Goal: Transaction & Acquisition: Purchase product/service

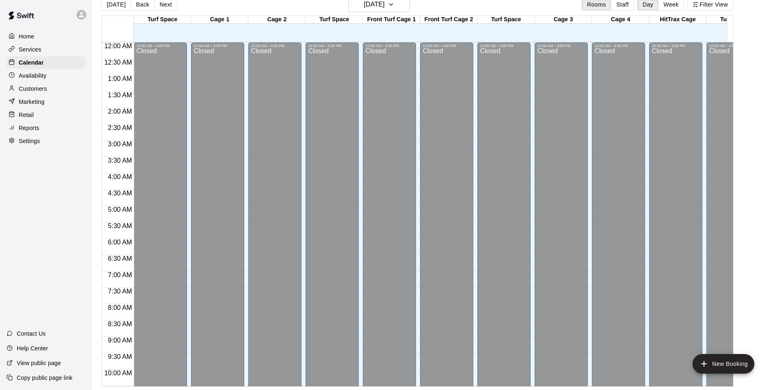
scroll to position [450, 0]
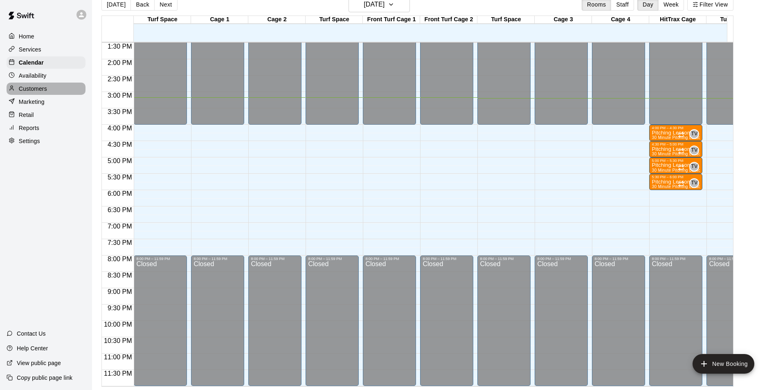
click at [43, 92] on p "Customers" at bounding box center [33, 89] width 28 height 8
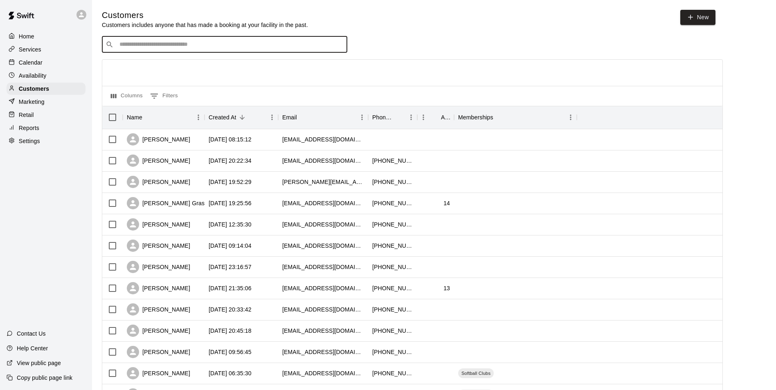
click at [184, 45] on input "Search customers by name or email" at bounding box center [230, 45] width 227 height 8
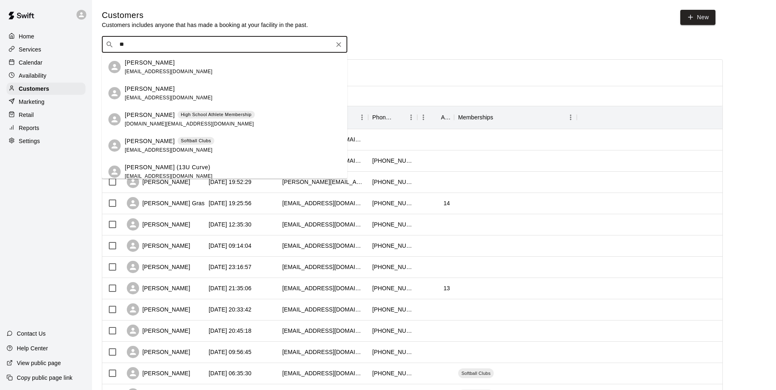
type input "*"
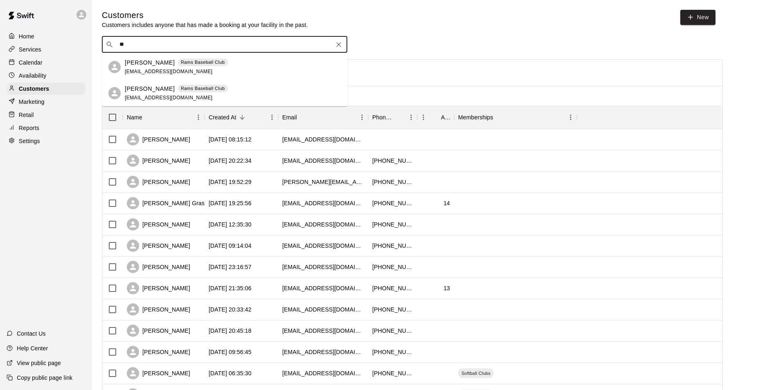
type input "***"
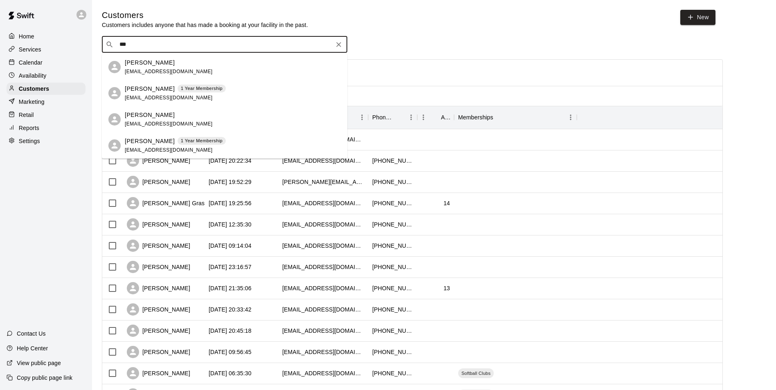
click at [342, 45] on icon "Clear" at bounding box center [339, 45] width 8 height 8
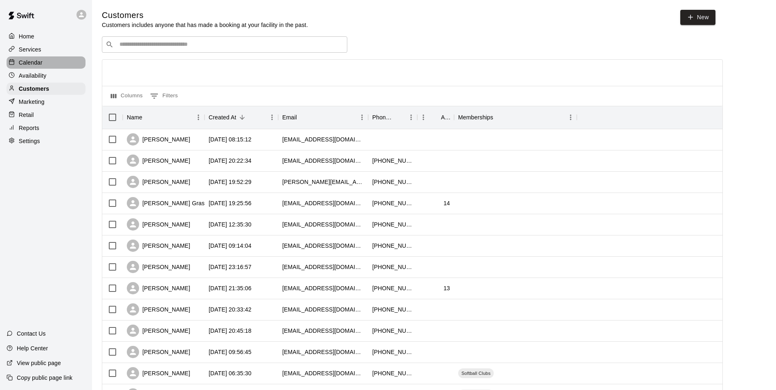
click at [31, 62] on p "Calendar" at bounding box center [31, 63] width 24 height 8
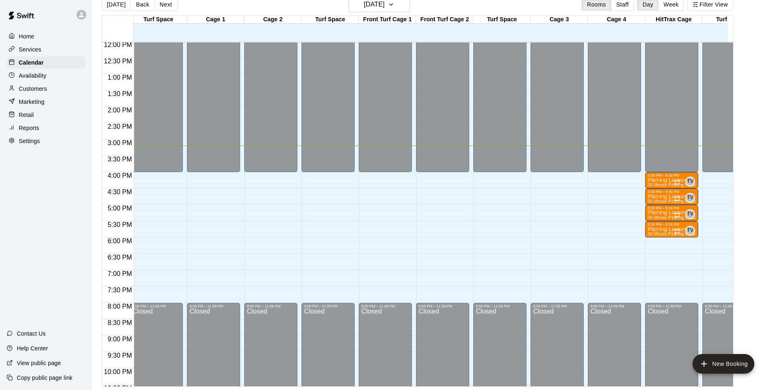
scroll to position [407, 4]
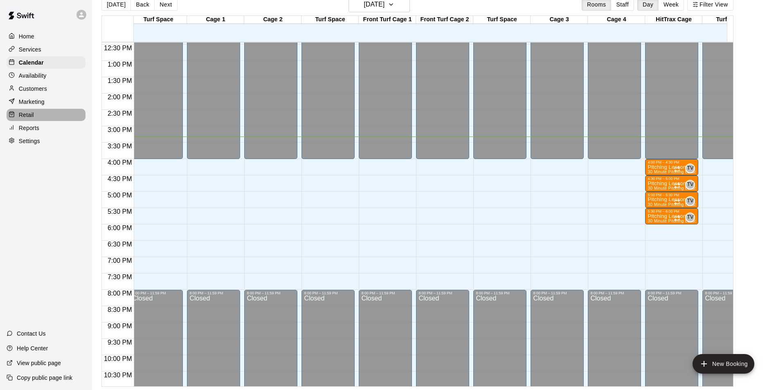
click at [54, 112] on div "Retail" at bounding box center [46, 115] width 79 height 12
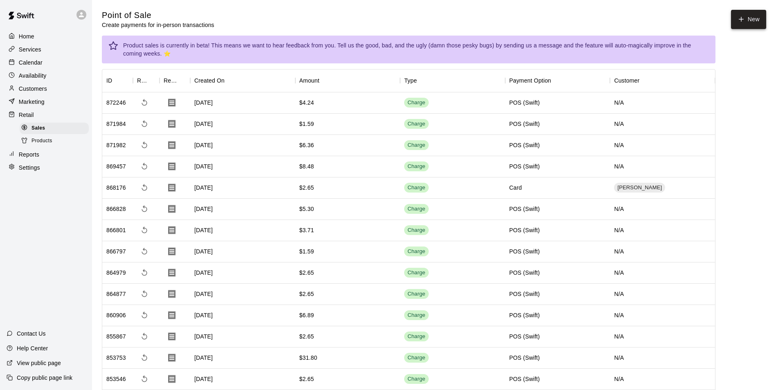
click at [741, 19] on icon "button" at bounding box center [741, 19] width 0 height 5
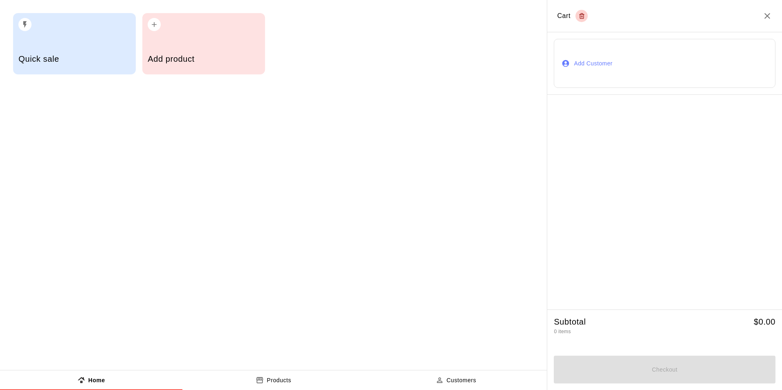
click at [189, 64] on h5 "Add product" at bounding box center [204, 59] width 112 height 11
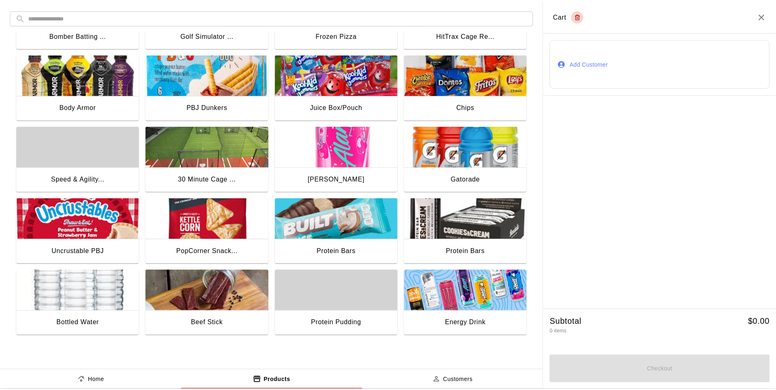
scroll to position [56, 0]
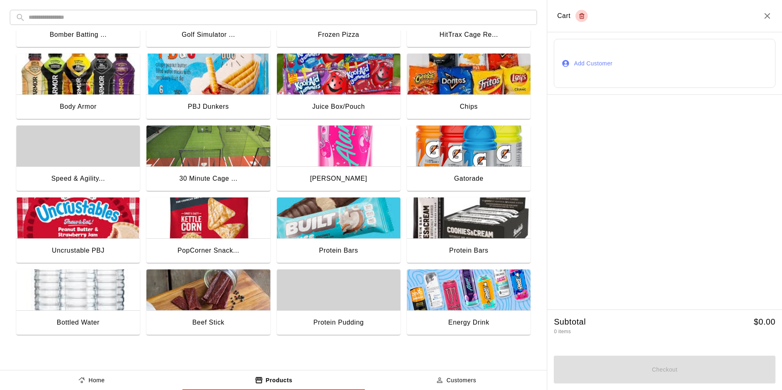
click at [459, 293] on img "button" at bounding box center [469, 290] width 124 height 41
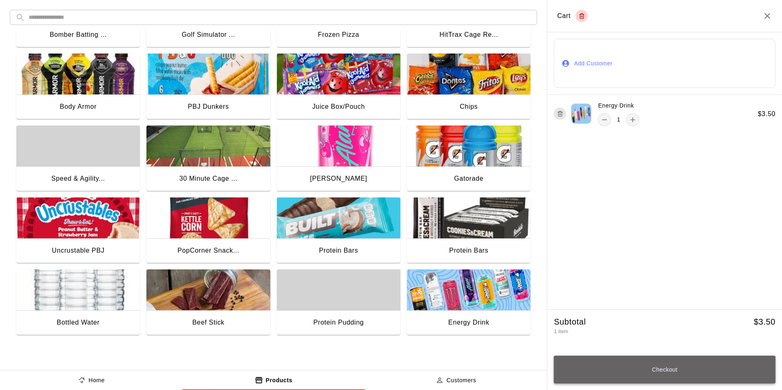
click at [684, 375] on button "Checkout" at bounding box center [665, 370] width 222 height 28
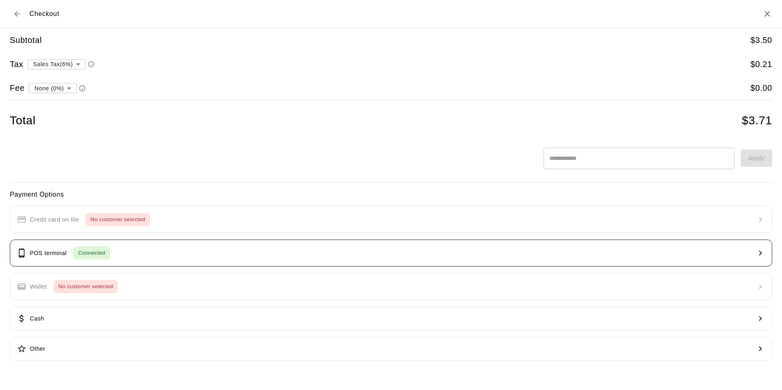
click at [89, 248] on div "Connected" at bounding box center [91, 253] width 37 height 13
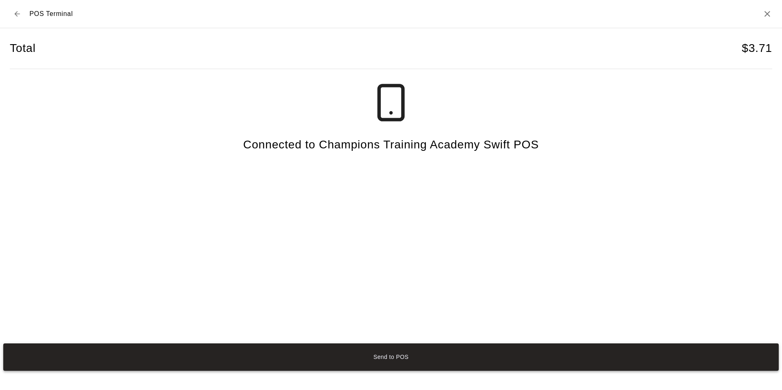
click at [410, 355] on button "Send to POS" at bounding box center [391, 357] width 776 height 27
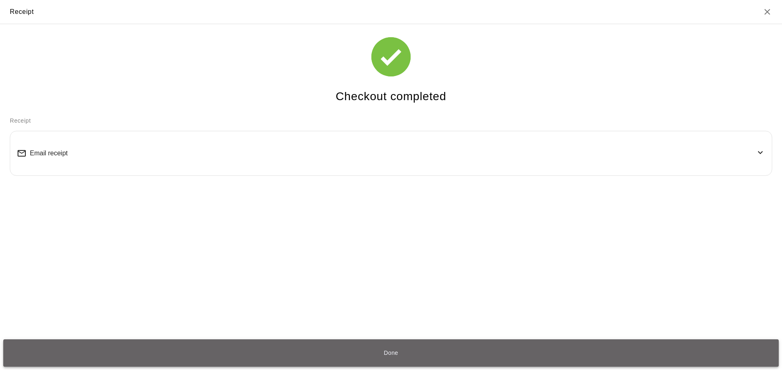
click at [428, 345] on button "Done" at bounding box center [391, 353] width 776 height 27
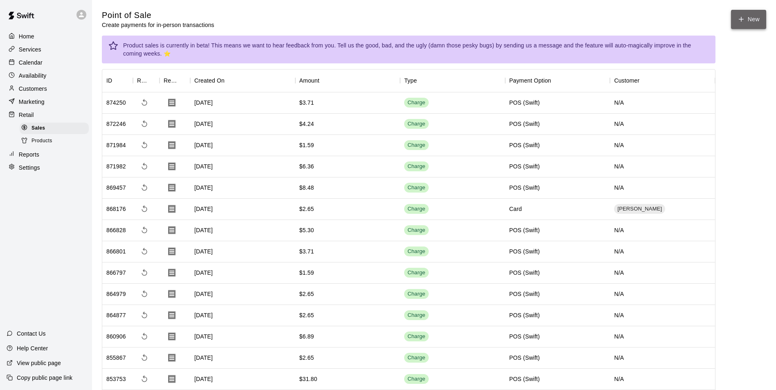
click at [745, 24] on button "New" at bounding box center [748, 19] width 35 height 19
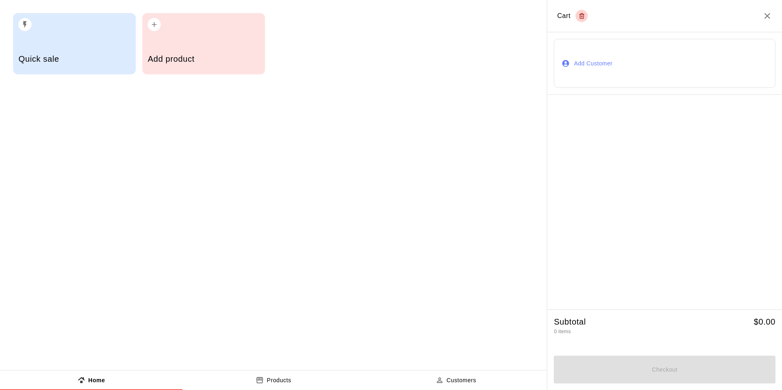
click at [647, 81] on button "Add Customer" at bounding box center [665, 63] width 222 height 49
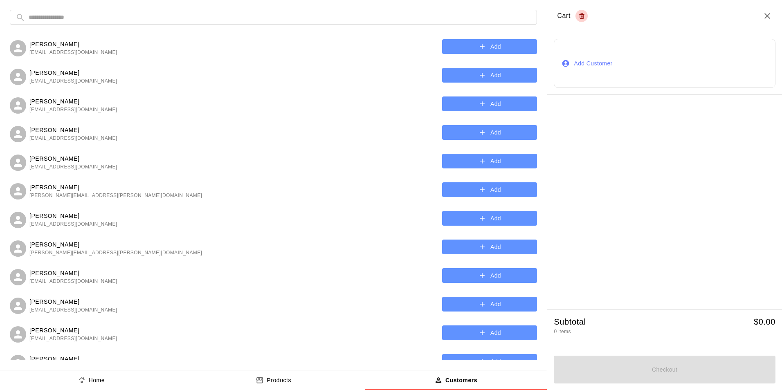
click at [120, 21] on input "text" at bounding box center [280, 17] width 503 height 15
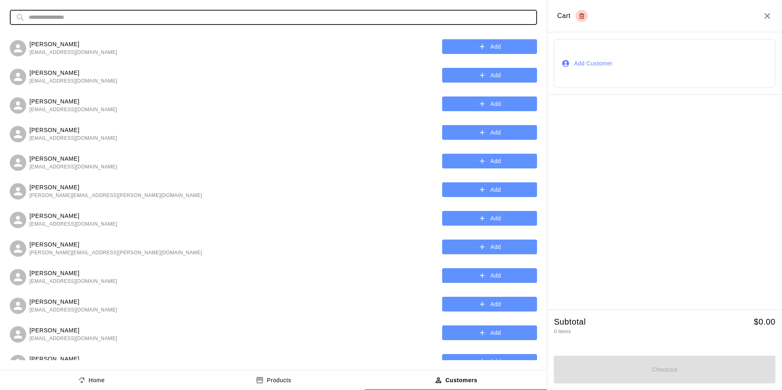
type input "******"
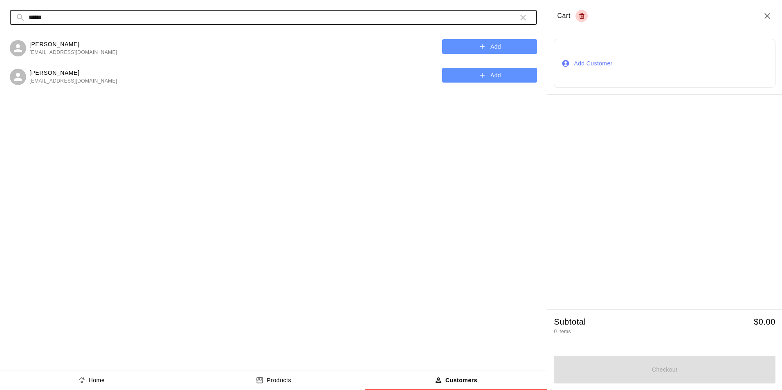
click at [468, 47] on button "Add" at bounding box center [489, 46] width 95 height 15
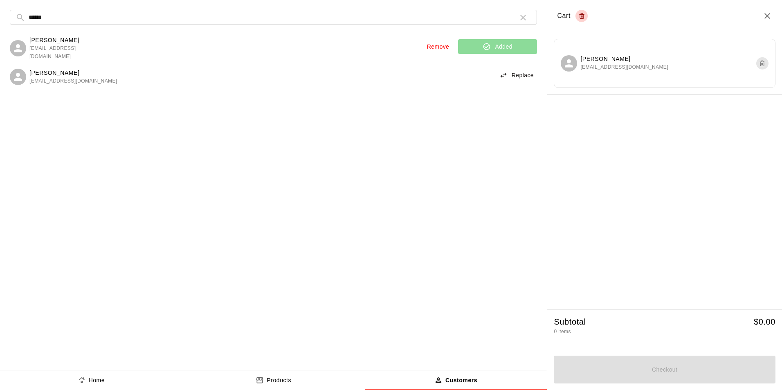
click at [524, 11] on button "button" at bounding box center [523, 17] width 16 height 16
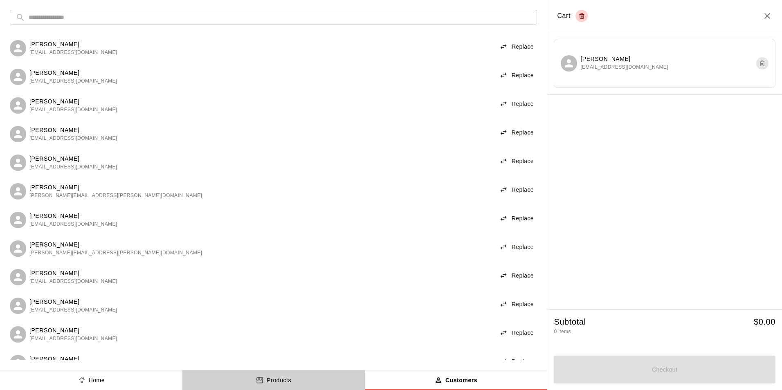
click at [287, 377] on p "Products" at bounding box center [279, 380] width 25 height 9
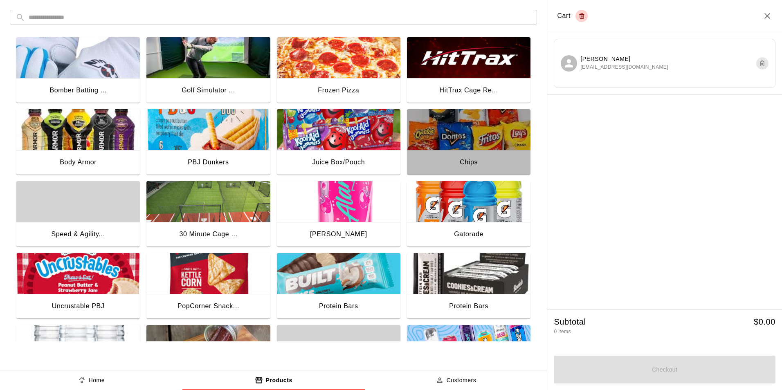
click at [459, 140] on img "button" at bounding box center [469, 129] width 124 height 41
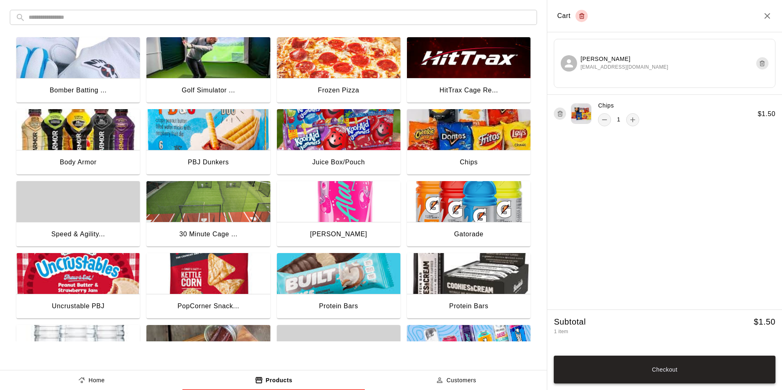
click at [636, 370] on button "Checkout" at bounding box center [665, 370] width 222 height 28
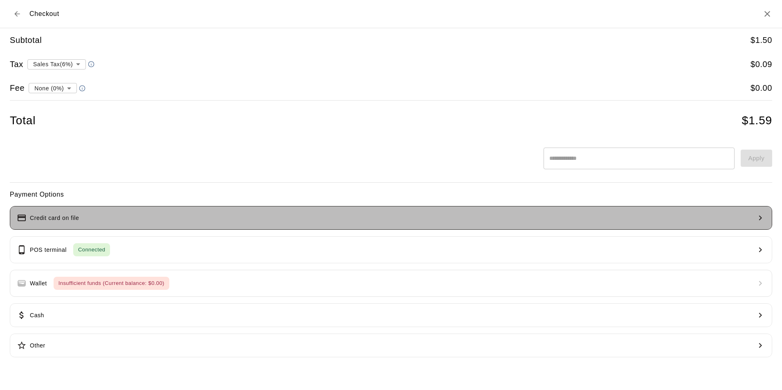
click at [240, 214] on button "Credit card on file" at bounding box center [391, 218] width 763 height 24
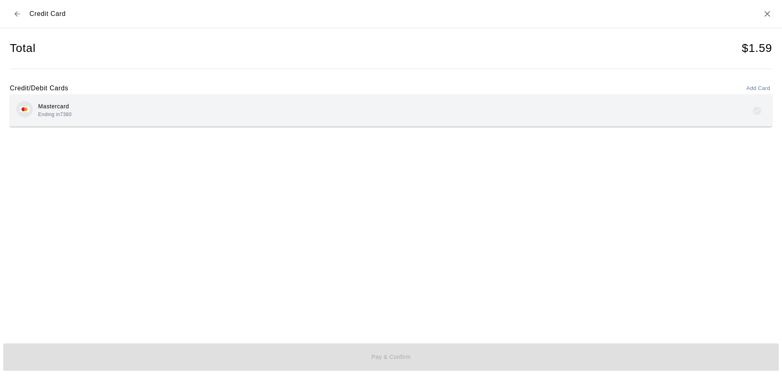
click at [503, 122] on div "Mastercard Ending in 7380" at bounding box center [391, 111] width 763 height 32
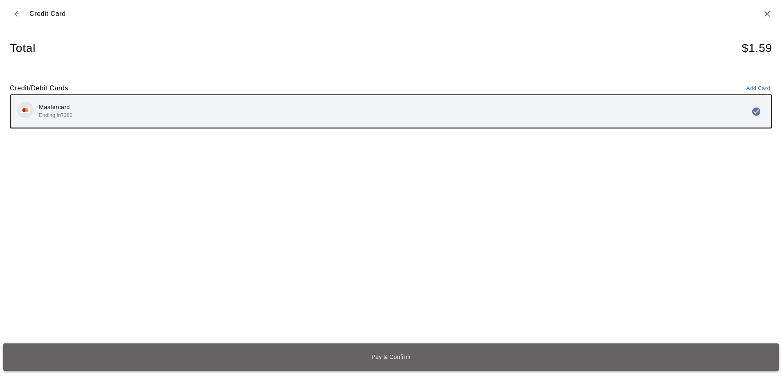
click at [487, 352] on button "Pay & Confirm" at bounding box center [391, 357] width 776 height 27
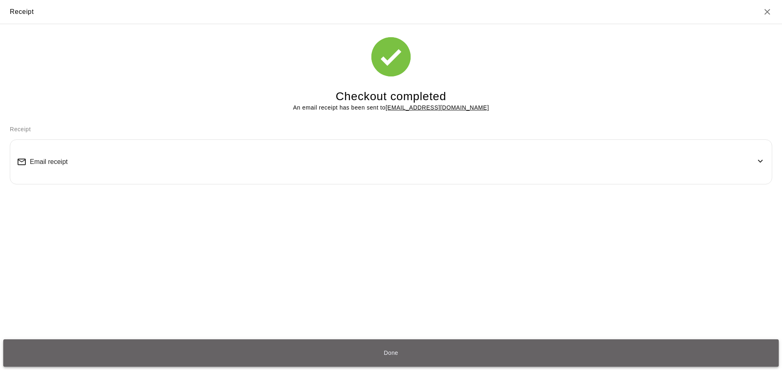
click at [477, 351] on button "Done" at bounding box center [391, 353] width 776 height 27
